Goal: Information Seeking & Learning: Learn about a topic

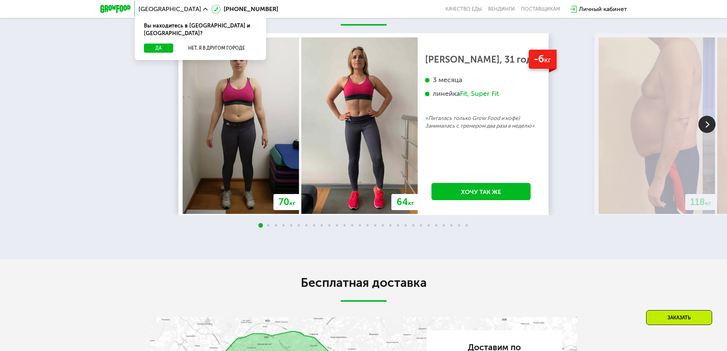
scroll to position [1413, 0]
click at [650, 213] on img at bounding box center [657, 125] width 116 height 176
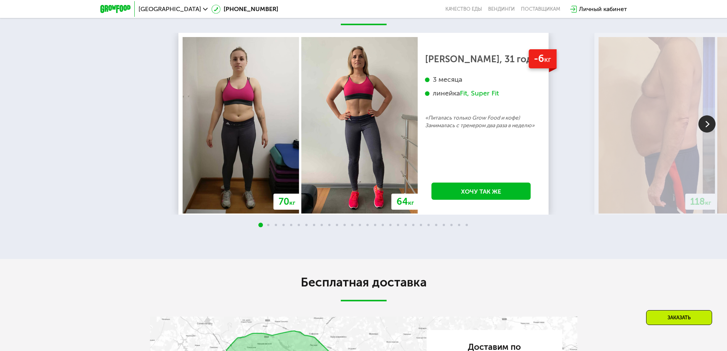
click at [679, 213] on img at bounding box center [657, 125] width 116 height 176
click at [708, 132] on img at bounding box center [707, 123] width 17 height 17
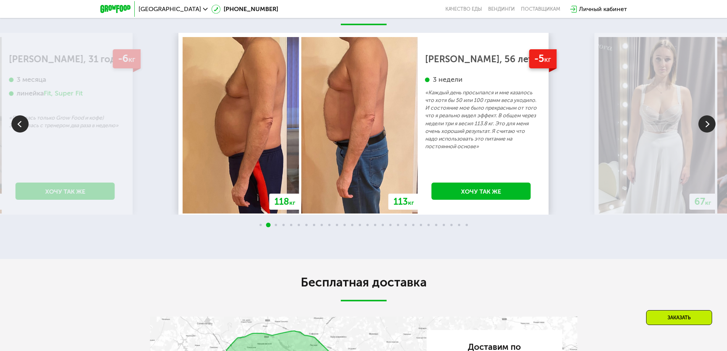
click at [686, 198] on img at bounding box center [657, 125] width 116 height 176
click at [708, 132] on img at bounding box center [707, 123] width 17 height 17
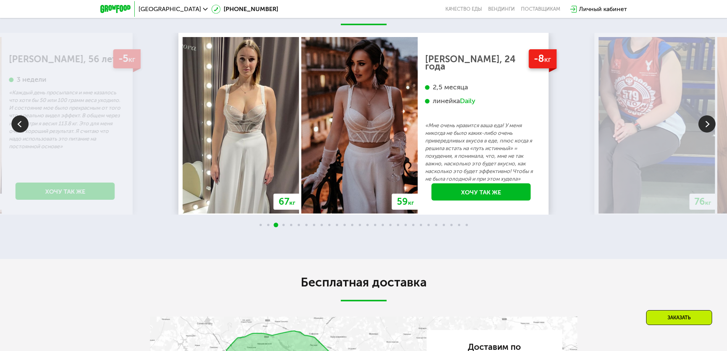
click at [706, 132] on img at bounding box center [707, 123] width 17 height 17
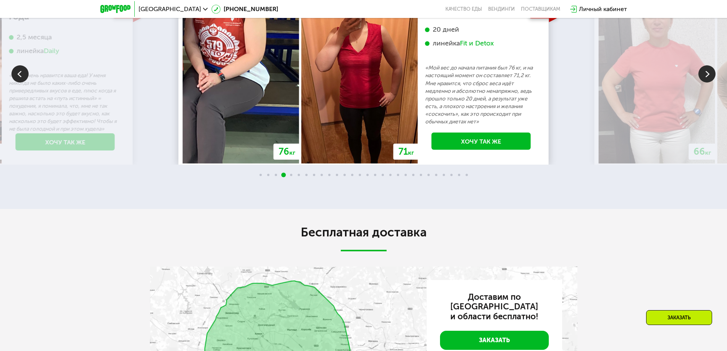
scroll to position [1451, 0]
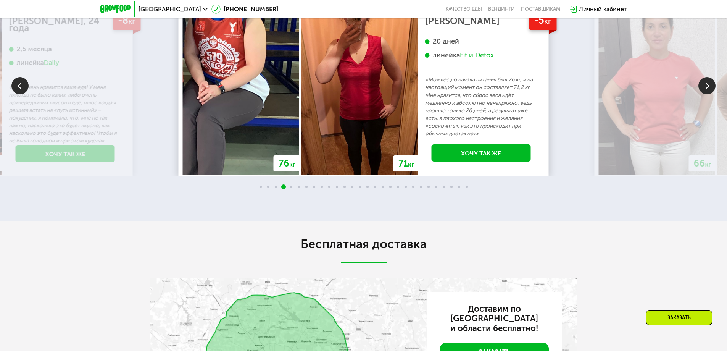
click at [707, 94] on img at bounding box center [707, 85] width 17 height 17
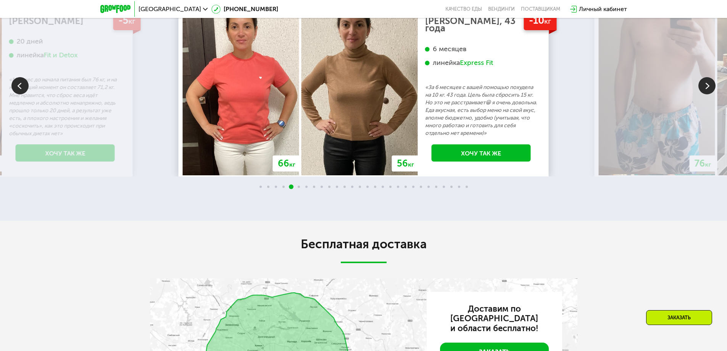
click at [706, 94] on img at bounding box center [707, 85] width 17 height 17
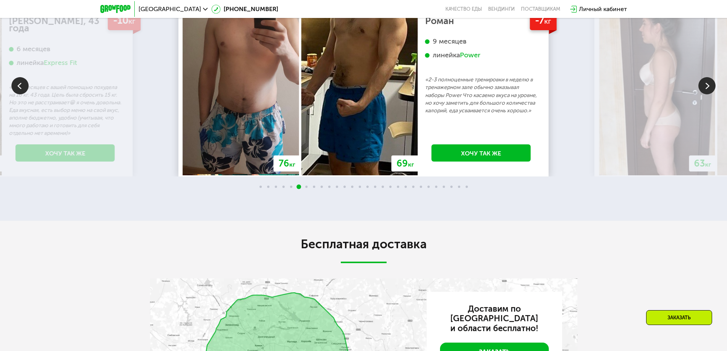
click at [707, 94] on img at bounding box center [707, 85] width 17 height 17
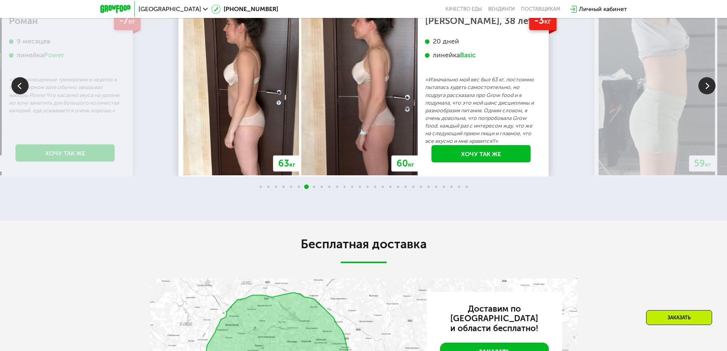
click at [708, 94] on img at bounding box center [707, 85] width 17 height 17
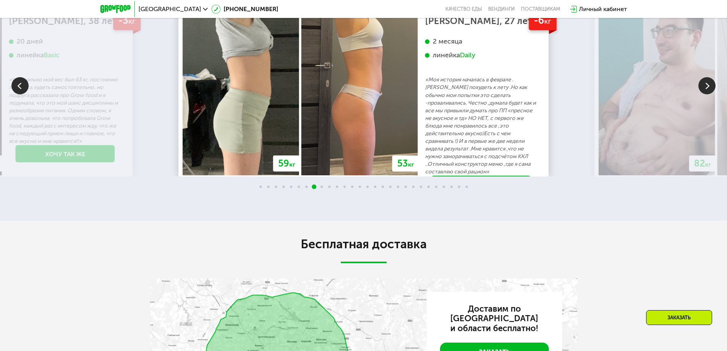
click at [708, 94] on img at bounding box center [707, 85] width 17 height 17
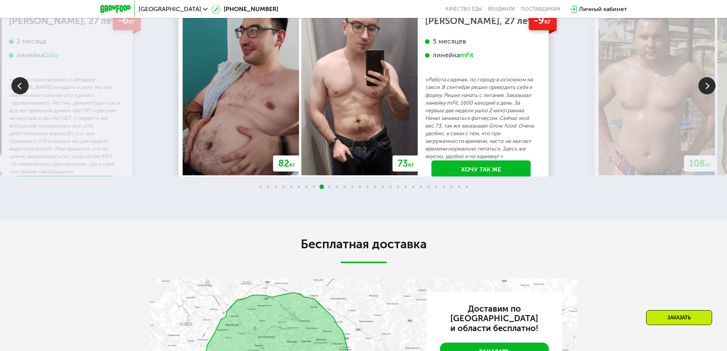
click at [708, 94] on img at bounding box center [707, 85] width 17 height 17
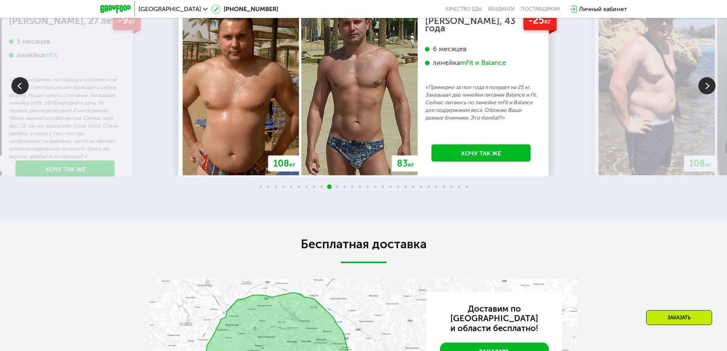
click at [708, 94] on img at bounding box center [707, 85] width 17 height 17
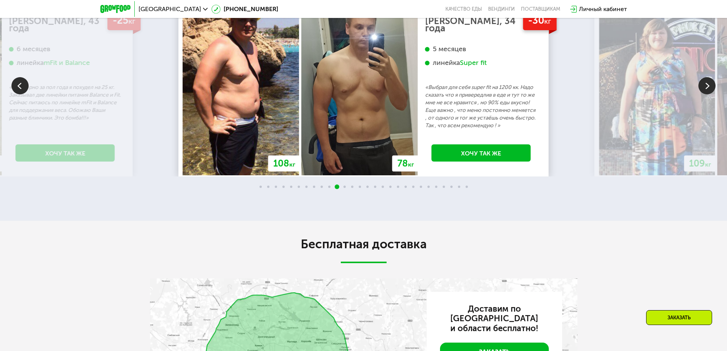
click at [708, 94] on img at bounding box center [707, 85] width 17 height 17
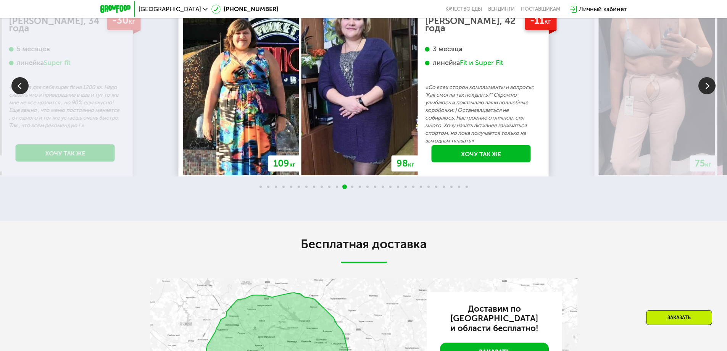
click at [672, 175] on img at bounding box center [657, 87] width 116 height 176
click at [704, 94] on img at bounding box center [707, 85] width 17 height 17
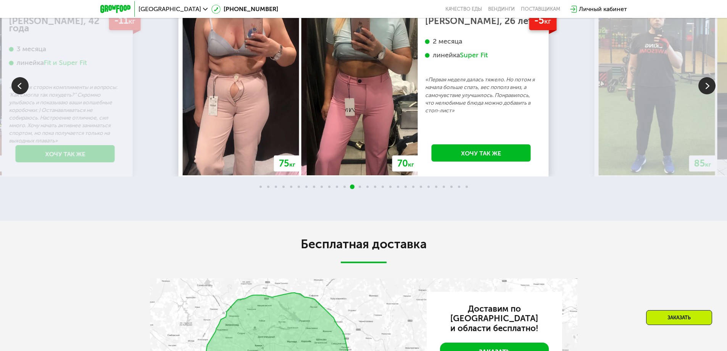
click at [703, 157] on div "70 кг 64 кг -6 кг [PERSON_NAME], 31 год 3 месяца линейка Fit, Super Fit «Питала…" at bounding box center [363, 93] width 727 height 196
click at [707, 94] on img at bounding box center [707, 85] width 17 height 17
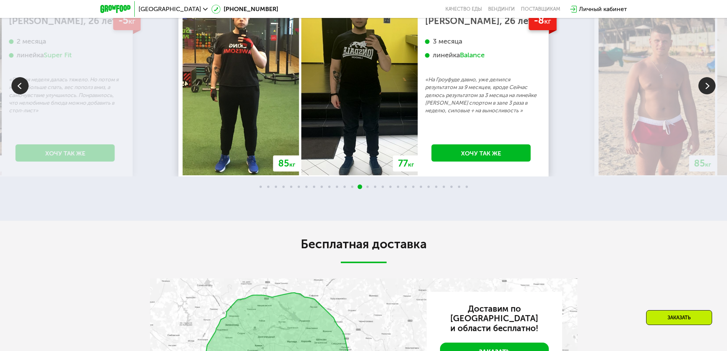
click at [683, 175] on img at bounding box center [657, 87] width 116 height 176
click at [707, 94] on img at bounding box center [707, 85] width 17 height 17
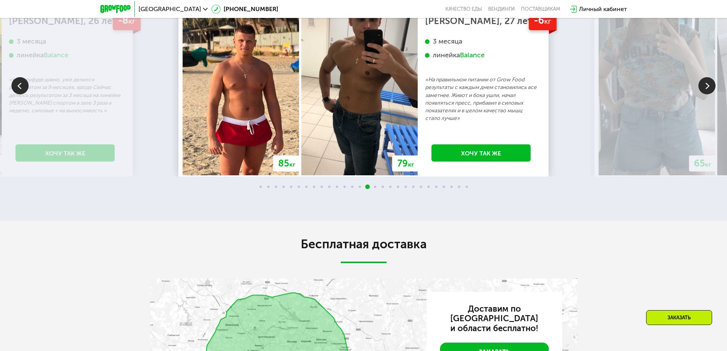
click at [706, 94] on img at bounding box center [707, 85] width 17 height 17
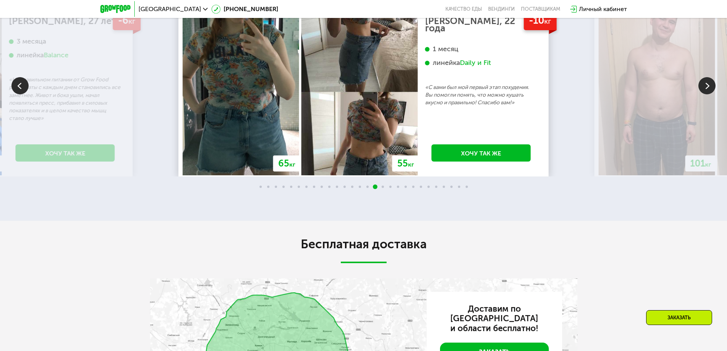
click at [707, 94] on img at bounding box center [707, 85] width 17 height 17
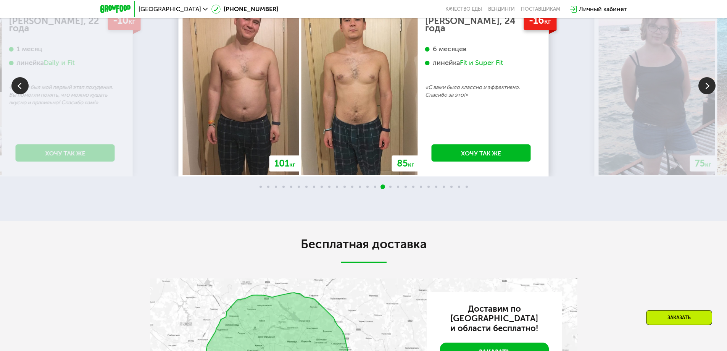
click at [707, 94] on img at bounding box center [707, 85] width 17 height 17
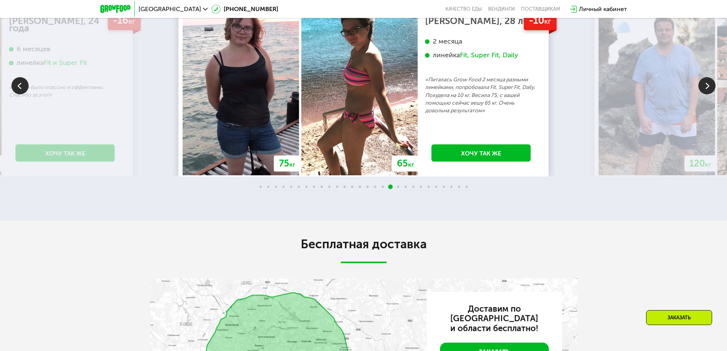
click at [707, 94] on img at bounding box center [707, 85] width 17 height 17
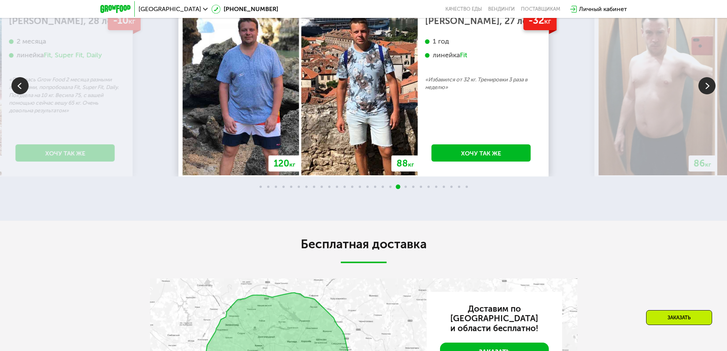
click at [672, 148] on img at bounding box center [657, 87] width 116 height 176
click at [637, 147] on img at bounding box center [657, 87] width 116 height 176
click at [650, 144] on img at bounding box center [657, 87] width 116 height 176
click at [705, 94] on img at bounding box center [707, 85] width 17 height 17
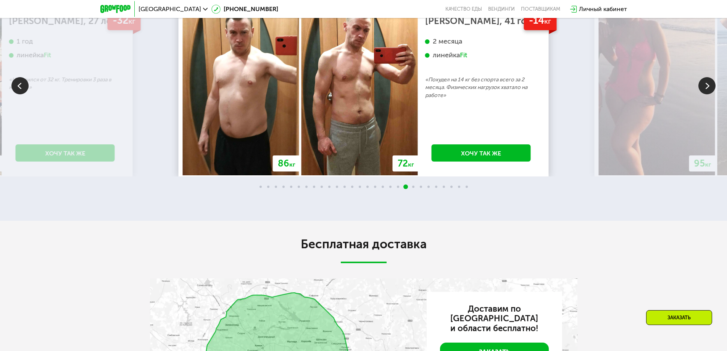
click at [708, 94] on img at bounding box center [707, 85] width 17 height 17
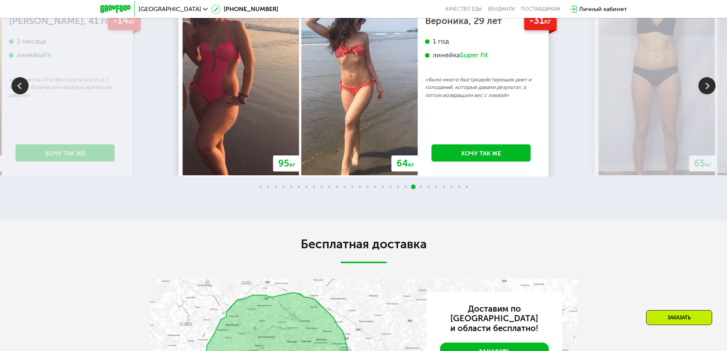
click at [708, 94] on img at bounding box center [707, 85] width 17 height 17
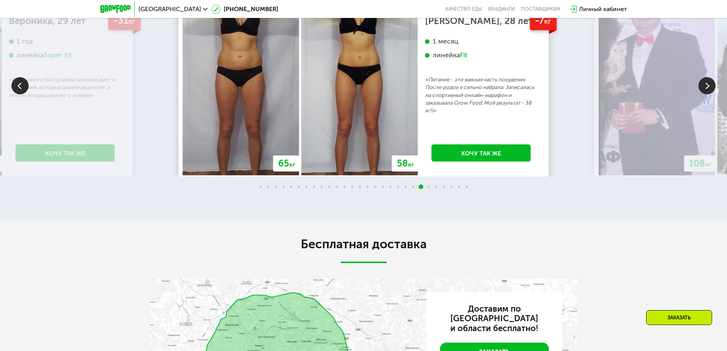
click at [708, 94] on img at bounding box center [707, 85] width 17 height 17
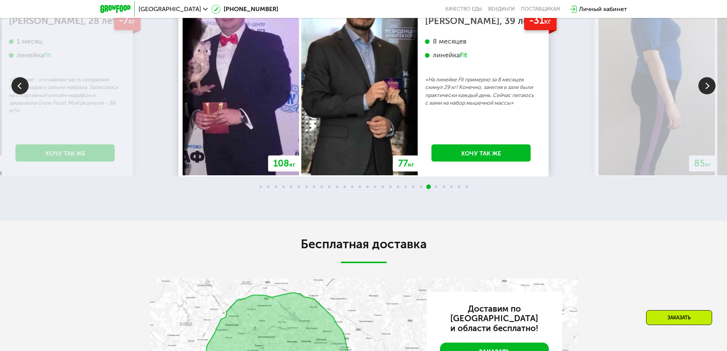
click at [708, 94] on img at bounding box center [707, 85] width 17 height 17
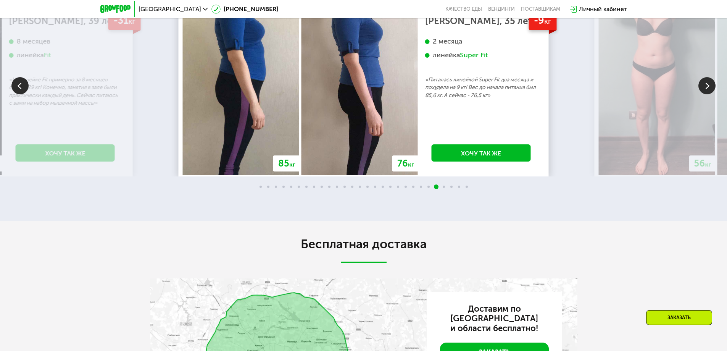
click at [708, 94] on img at bounding box center [707, 85] width 17 height 17
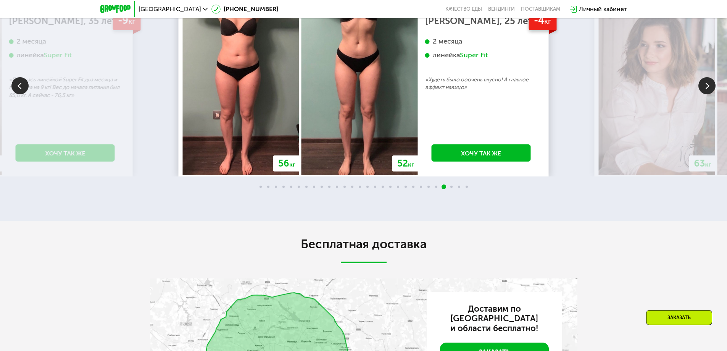
click at [203, 9] on icon at bounding box center [205, 9] width 5 height 5
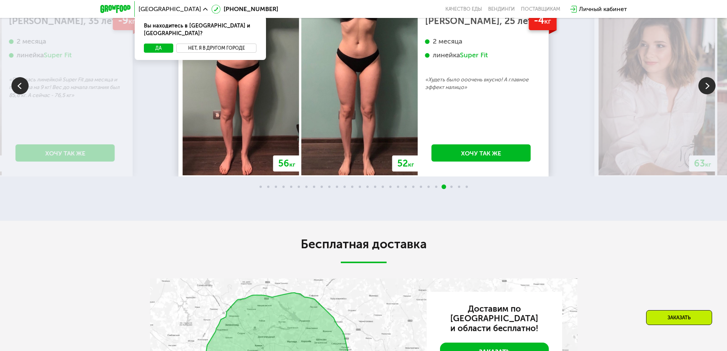
click at [213, 44] on button "Нет, я в другом городе" at bounding box center [216, 48] width 81 height 9
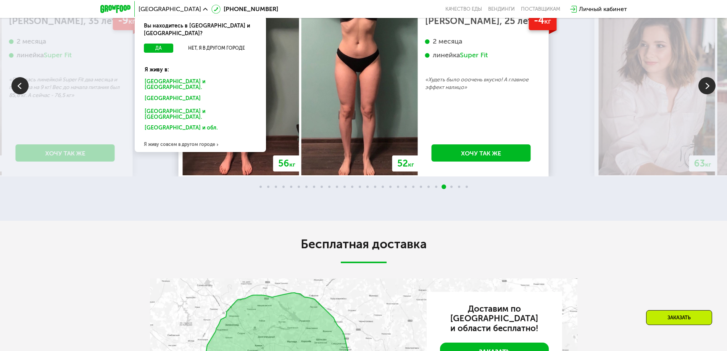
click at [180, 94] on div "[GEOGRAPHIC_DATA] и [GEOGRAPHIC_DATA]." at bounding box center [198, 100] width 119 height 12
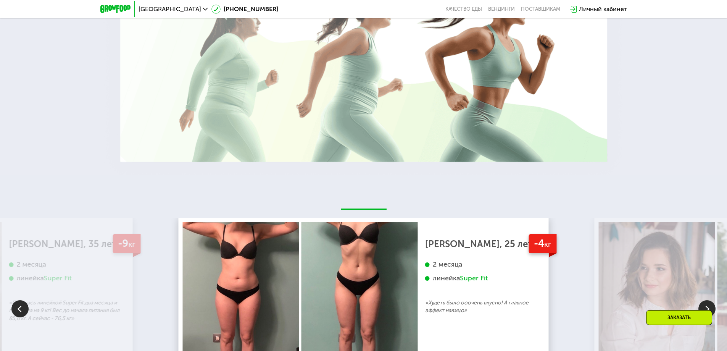
scroll to position [1616, 0]
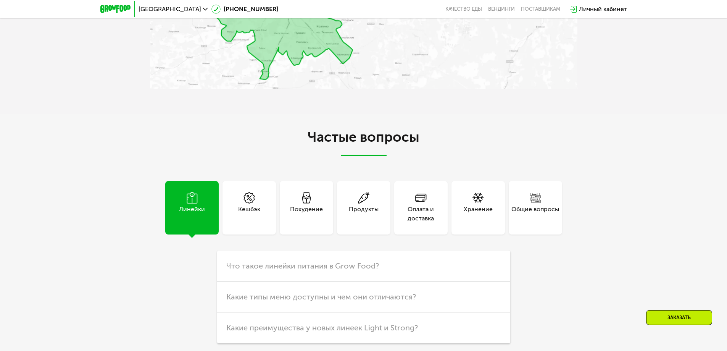
scroll to position [1871, 0]
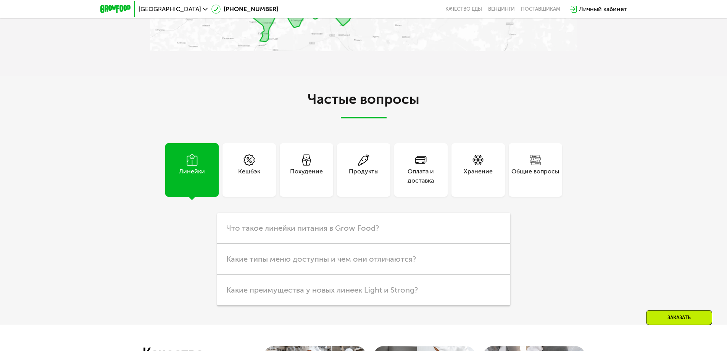
click at [366, 185] on div "Продукты" at bounding box center [364, 176] width 30 height 18
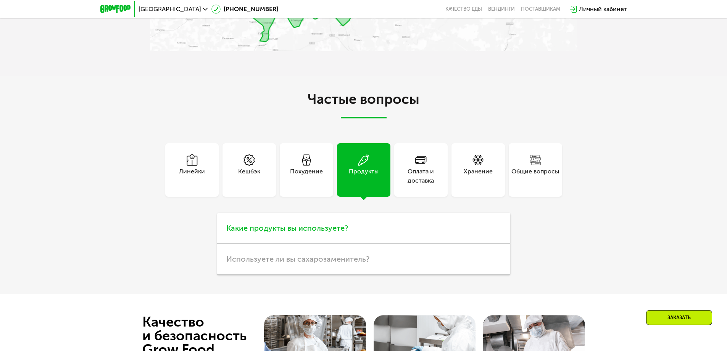
click at [276, 233] on span "Какие продукты вы используете?" at bounding box center [287, 227] width 122 height 9
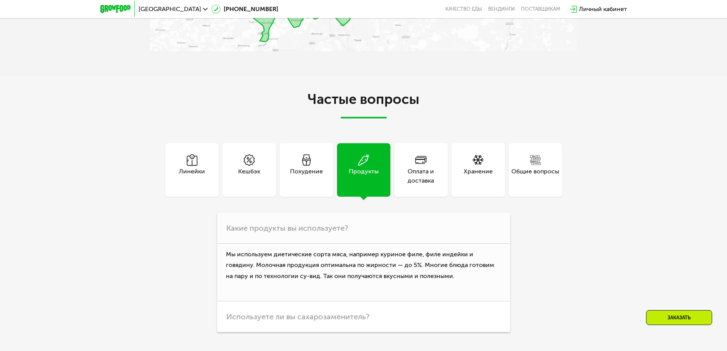
click at [423, 185] on div "Оплата и доставка" at bounding box center [420, 176] width 53 height 18
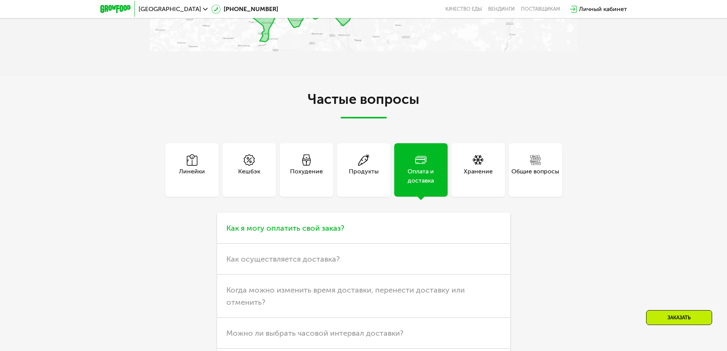
click at [292, 233] on span "Как я могу оплатить свой заказ?" at bounding box center [285, 227] width 118 height 9
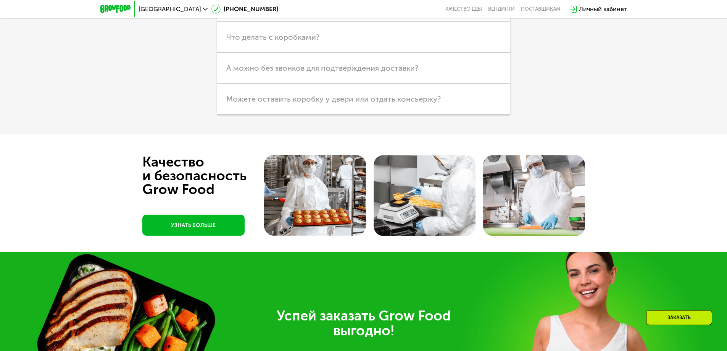
scroll to position [2291, 0]
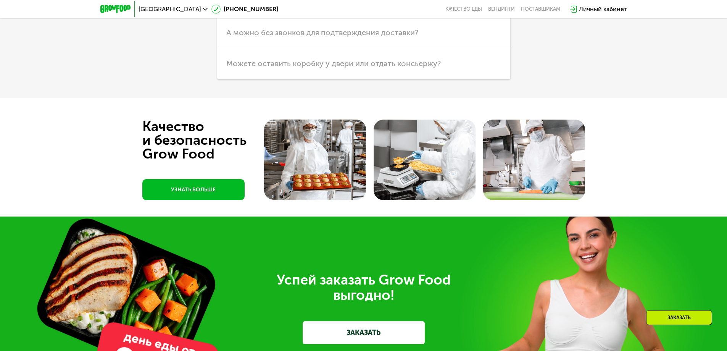
scroll to position [2211, 0]
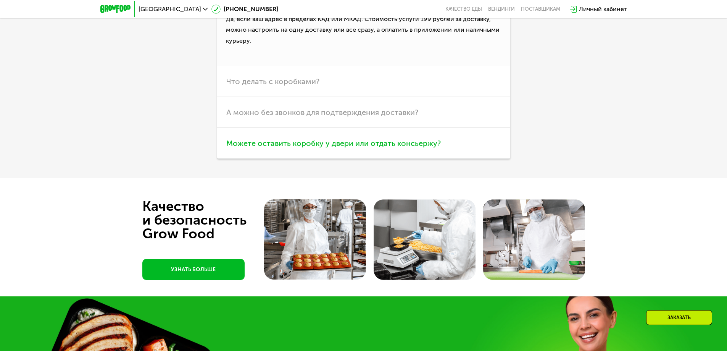
click at [316, 148] on span "Можете оставить коробку у двери или отдать консьержу?" at bounding box center [333, 143] width 215 height 9
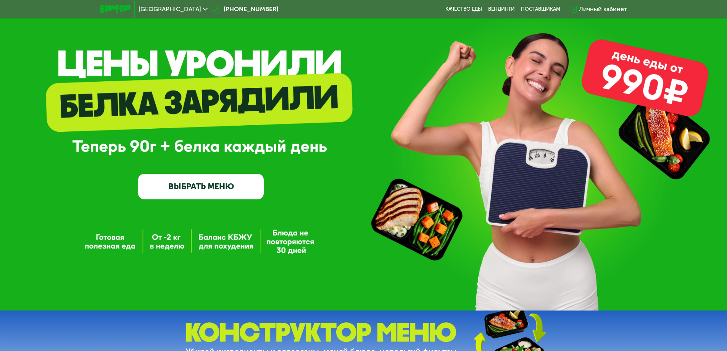
scroll to position [0, 0]
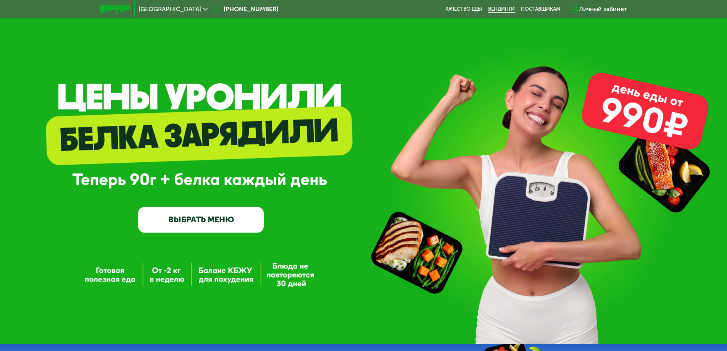
click at [500, 10] on link "Вендинги" at bounding box center [501, 9] width 27 height 6
